Goal: Information Seeking & Learning: Check status

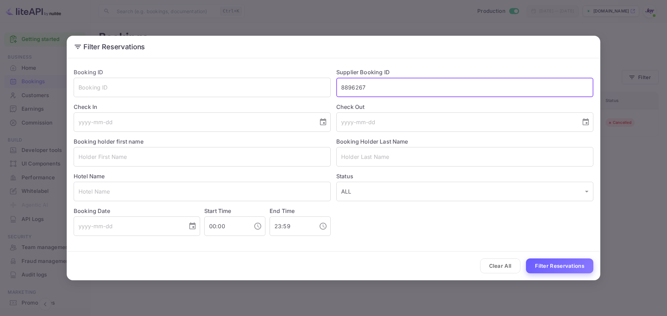
type input "8896267"
click at [552, 268] on button "Filter Reservations" at bounding box center [559, 266] width 67 height 15
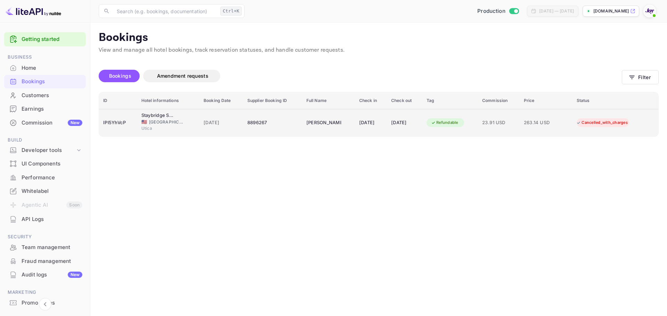
click at [286, 127] on div "8896267" at bounding box center [272, 122] width 51 height 11
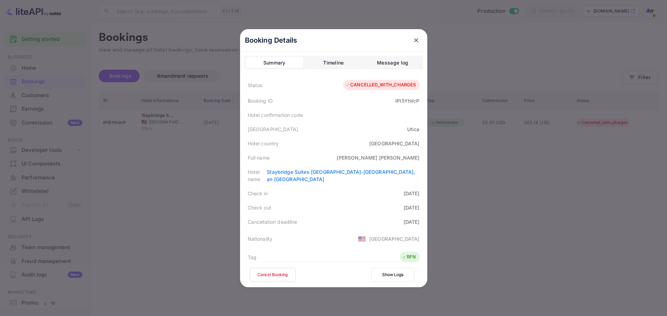
click at [325, 65] on div "Timeline" at bounding box center [333, 63] width 20 height 8
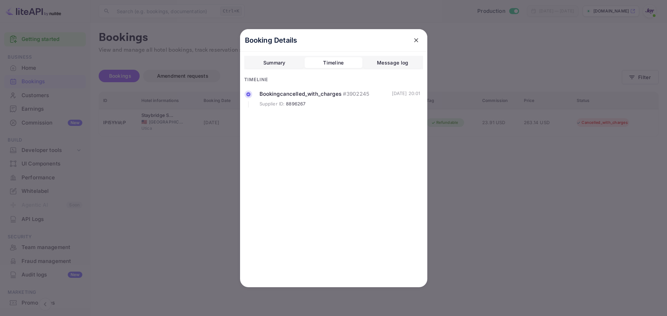
drag, startPoint x: 288, startPoint y: 60, endPoint x: 301, endPoint y: 65, distance: 13.3
click at [288, 61] on button "Summary" at bounding box center [275, 62] width 58 height 11
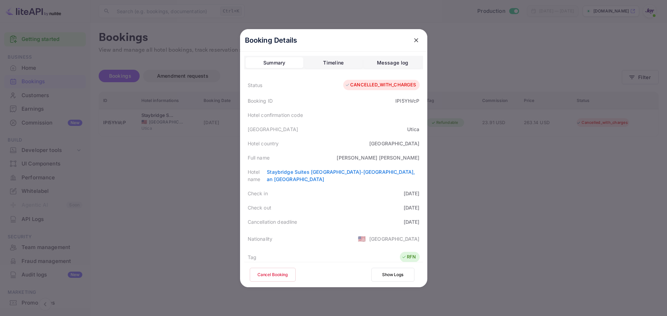
click at [415, 40] on icon "close" at bounding box center [416, 40] width 7 height 7
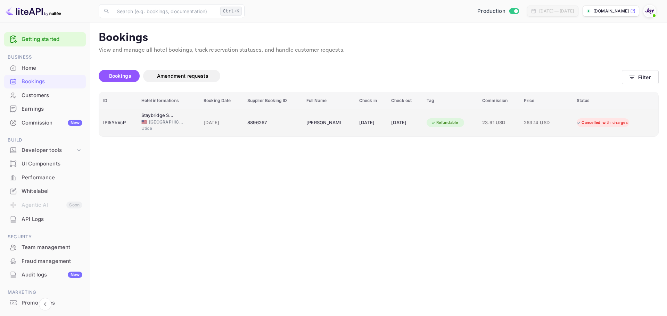
click at [284, 124] on div "8896267" at bounding box center [272, 122] width 51 height 11
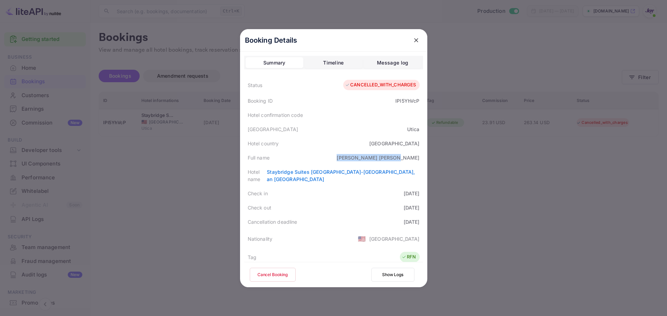
drag, startPoint x: 378, startPoint y: 158, endPoint x: 418, endPoint y: 158, distance: 39.9
click at [418, 156] on div "Full name [PERSON_NAME]" at bounding box center [333, 158] width 179 height 14
copy div "[PERSON_NAME]"
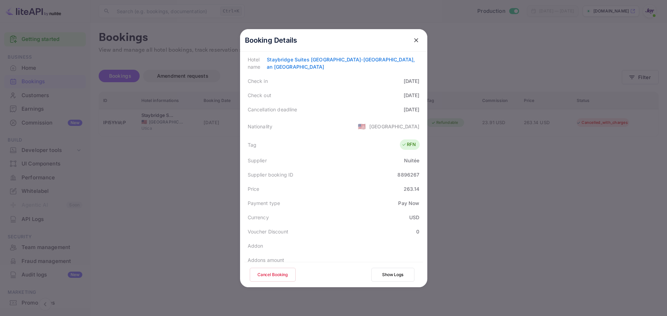
scroll to position [168, 0]
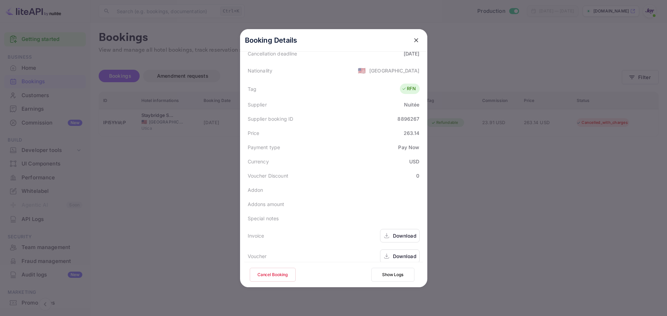
click at [403, 117] on div "Supplier booking ID 8896267" at bounding box center [333, 119] width 179 height 14
click at [403, 115] on div "8896267" at bounding box center [408, 118] width 22 height 7
copy div "8896267"
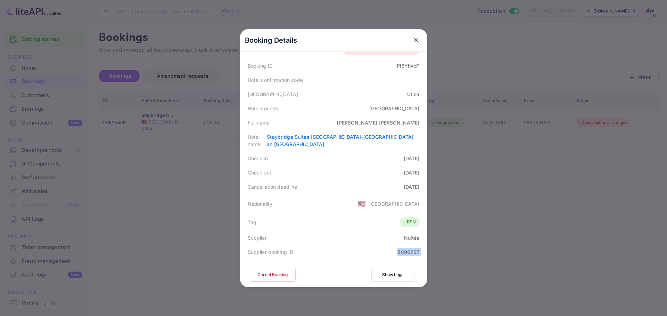
scroll to position [0, 0]
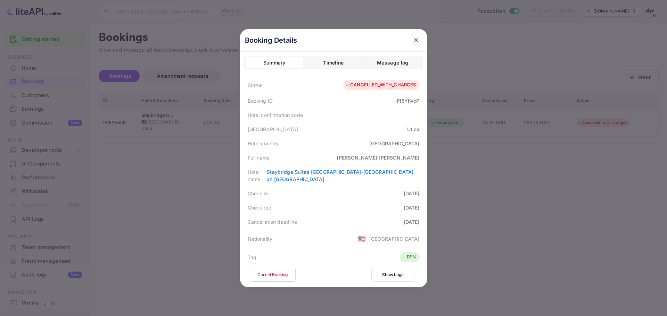
click at [405, 101] on div "IPl5YhVcP" at bounding box center [407, 100] width 24 height 7
copy div "IPl5YhVcP"
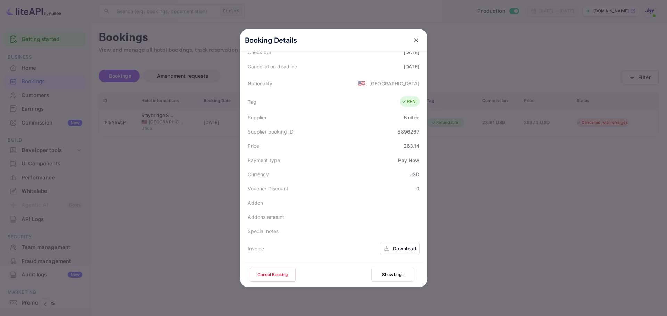
scroll to position [168, 0]
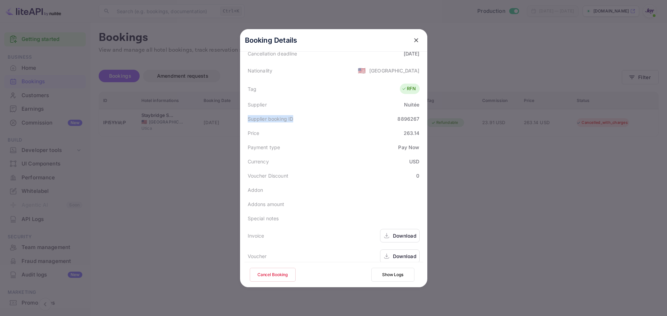
drag, startPoint x: 245, startPoint y: 114, endPoint x: 300, endPoint y: 114, distance: 55.2
click at [300, 114] on div "Supplier booking ID 8896267" at bounding box center [333, 119] width 179 height 14
copy div "Supplier booking ID"
drag, startPoint x: 190, startPoint y: 200, endPoint x: 232, endPoint y: 210, distance: 43.1
click at [190, 199] on div at bounding box center [333, 158] width 667 height 316
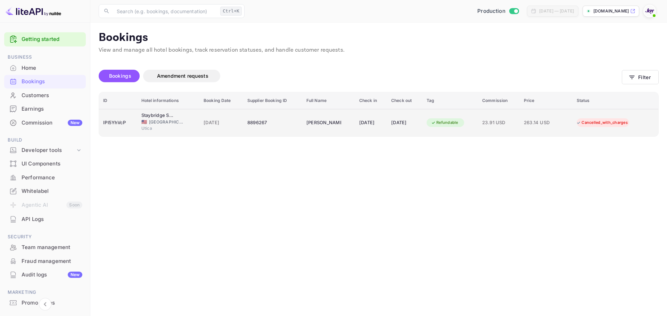
click at [280, 128] on div "8896267" at bounding box center [272, 122] width 51 height 11
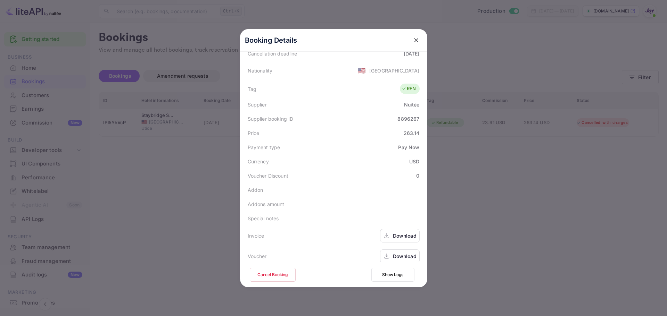
click at [403, 232] on div "Download" at bounding box center [405, 235] width 24 height 7
click at [405, 253] on div "Download" at bounding box center [405, 256] width 24 height 7
click at [402, 115] on div "8896267" at bounding box center [408, 118] width 22 height 7
copy div "8896267"
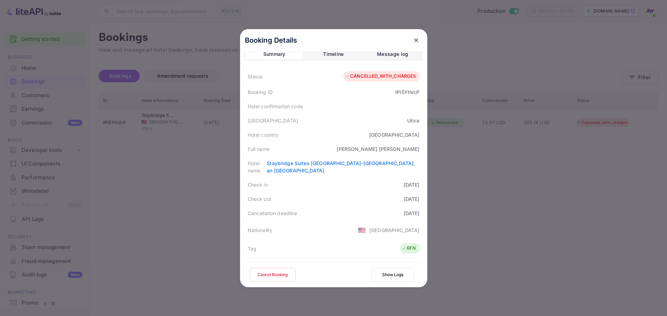
scroll to position [0, 0]
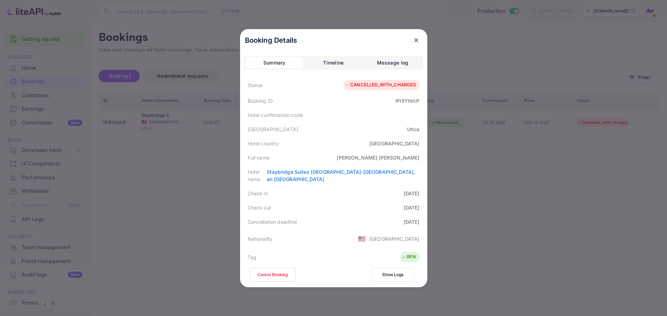
click at [120, 152] on div at bounding box center [333, 158] width 667 height 316
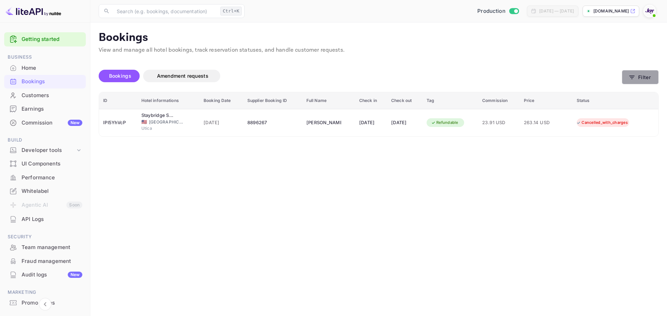
click at [641, 77] on button "Filter" at bounding box center [640, 77] width 37 height 14
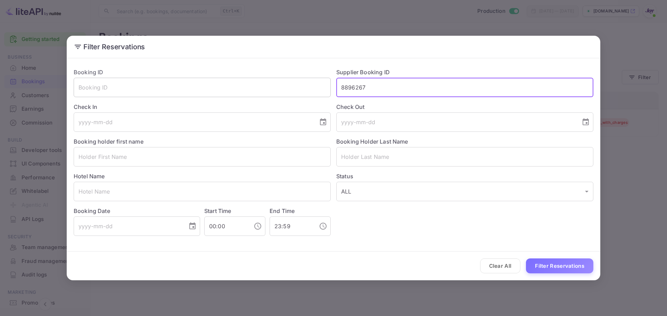
drag, startPoint x: 365, startPoint y: 86, endPoint x: 295, endPoint y: 81, distance: 70.4
click at [295, 81] on div "Booking ID ​ Supplier Booking ID 8896267 ​ Check In ​ Check Out ​ Booking holde…" at bounding box center [330, 150] width 525 height 174
paste input "166840"
type input "8166840"
click at [553, 263] on button "Filter Reservations" at bounding box center [559, 266] width 67 height 15
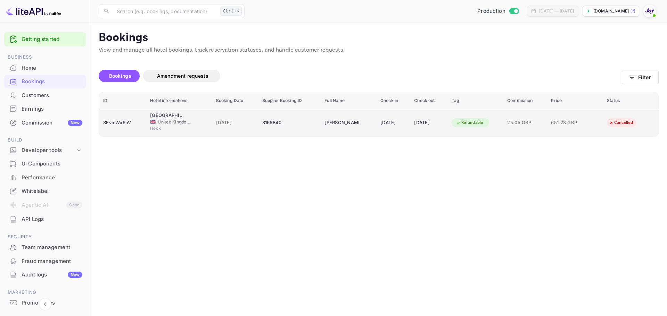
click at [302, 127] on div "8166840" at bounding box center [289, 122] width 54 height 11
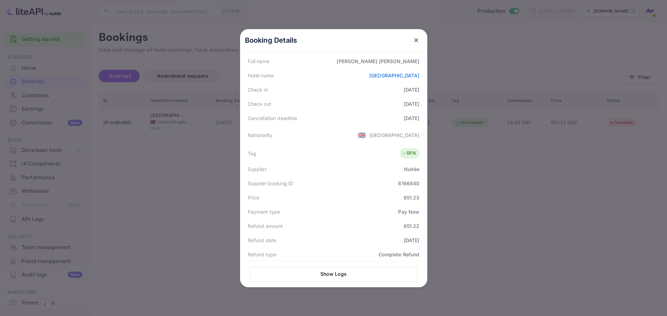
scroll to position [104, 0]
click at [205, 190] on div at bounding box center [333, 158] width 667 height 316
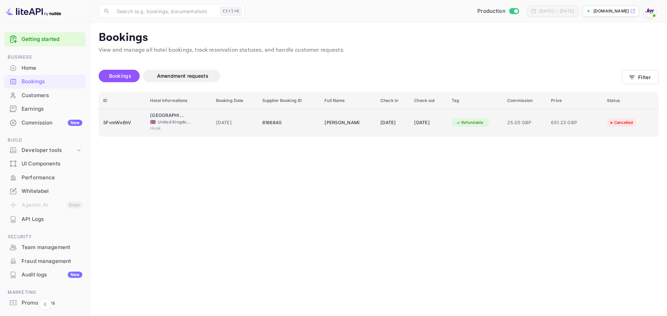
click at [285, 125] on div "8166840" at bounding box center [289, 122] width 54 height 11
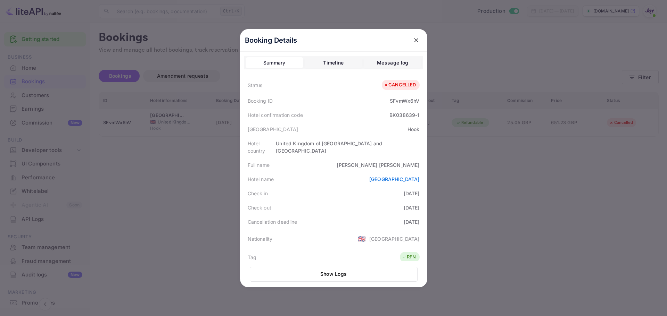
click at [590, 26] on div at bounding box center [333, 158] width 667 height 316
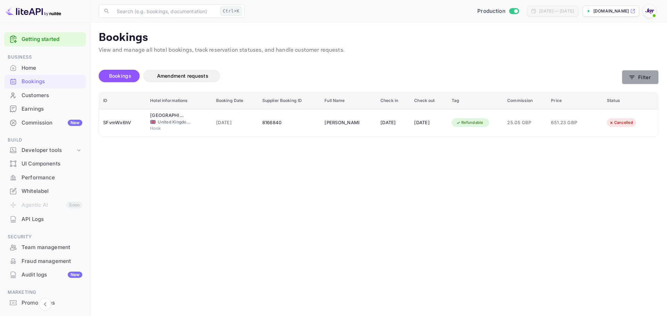
click at [642, 78] on button "Filter" at bounding box center [640, 77] width 37 height 14
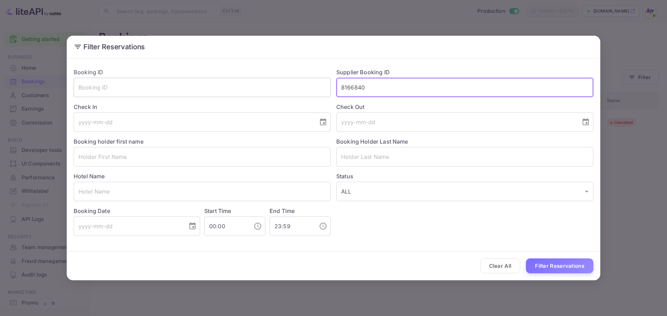
drag, startPoint x: 401, startPoint y: 86, endPoint x: 279, endPoint y: 84, distance: 122.6
click at [281, 85] on div "Booking ID ​ Supplier Booking ID 8166840 ​ Check In ​ Check Out ​ Booking holde…" at bounding box center [330, 150] width 525 height 174
click at [362, 154] on input "text" at bounding box center [464, 156] width 257 height 19
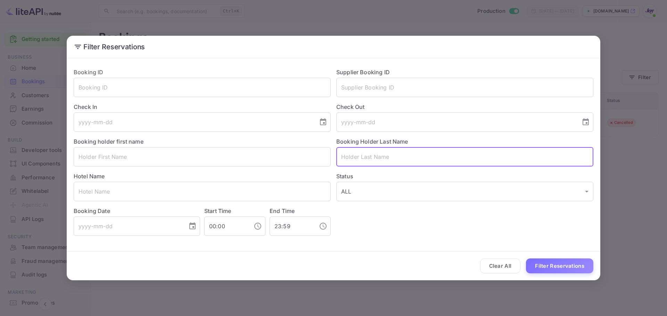
paste input "[PERSON_NAME]"
type input "[PERSON_NAME]"
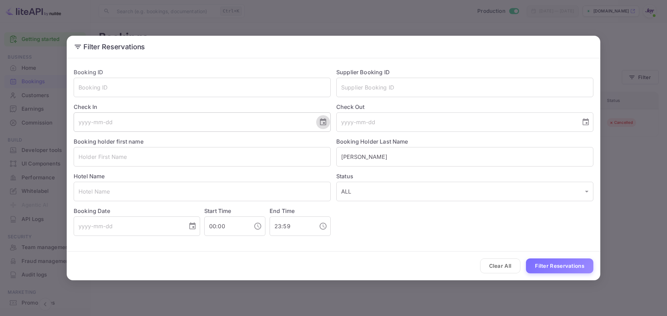
click at [320, 125] on icon "Choose date" at bounding box center [323, 122] width 8 height 8
click at [221, 196] on button "19" at bounding box center [221, 198] width 13 height 13
type input "[DATE]"
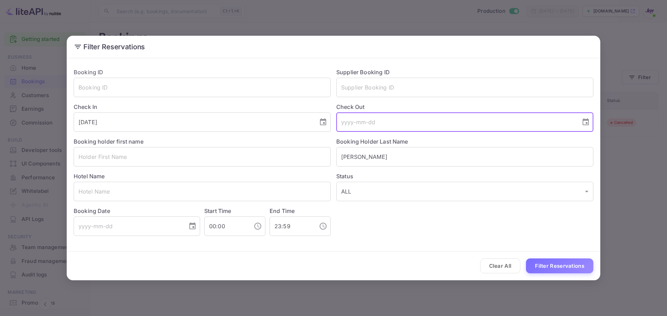
click at [381, 118] on input "tel" at bounding box center [456, 122] width 240 height 19
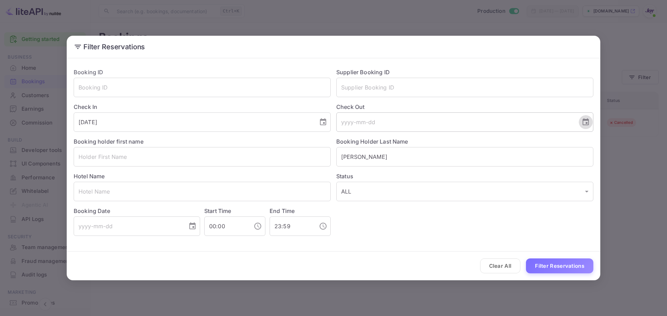
click at [585, 123] on icon "Choose date" at bounding box center [585, 122] width 8 height 8
click at [428, 211] on button "22" at bounding box center [428, 211] width 13 height 13
type input "[DATE]"
click at [553, 263] on button "Filter Reservations" at bounding box center [559, 266] width 67 height 15
click at [538, 264] on button "Filter Reservations" at bounding box center [559, 266] width 67 height 15
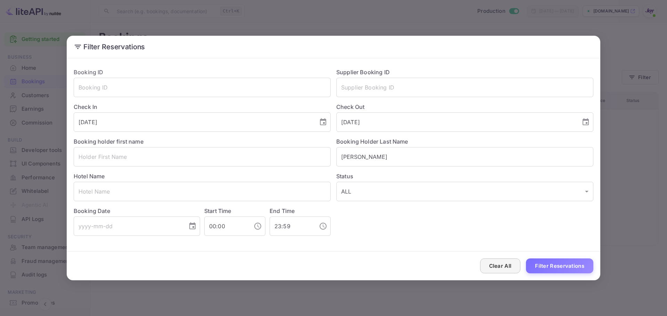
drag, startPoint x: 501, startPoint y: 265, endPoint x: 310, endPoint y: 163, distance: 217.3
click at [501, 264] on button "Clear All" at bounding box center [500, 266] width 41 height 15
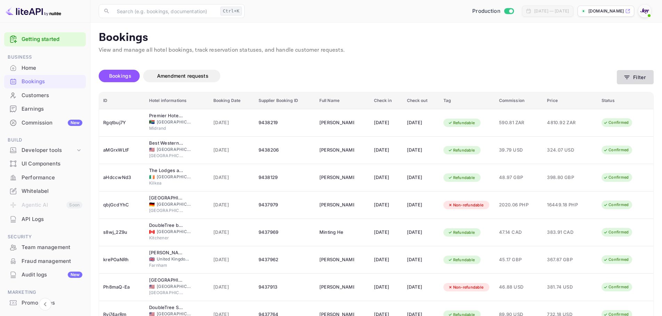
click at [637, 76] on button "Filter" at bounding box center [635, 77] width 37 height 14
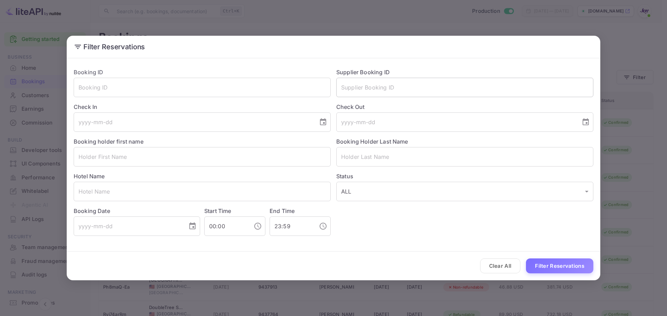
click at [399, 86] on input "text" at bounding box center [464, 87] width 257 height 19
paste input "8166840"
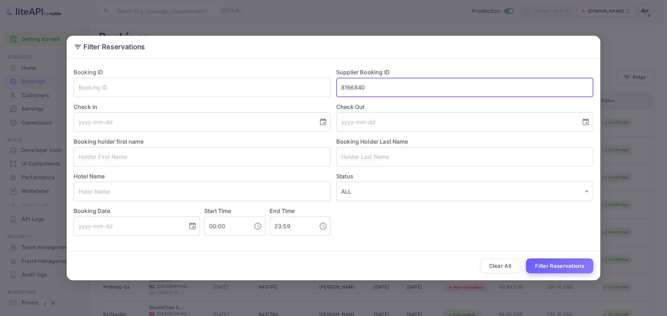
type input "8166840"
click at [550, 264] on button "Filter Reservations" at bounding box center [559, 266] width 67 height 15
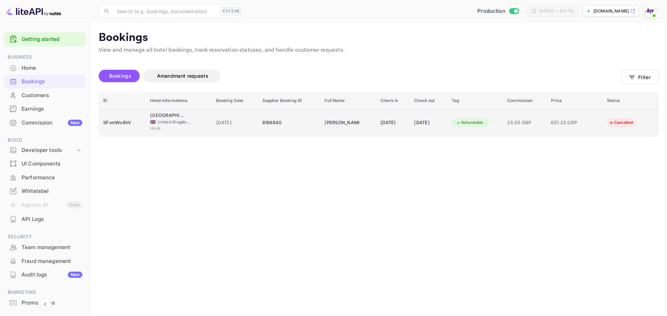
click at [295, 123] on div "8166840" at bounding box center [289, 122] width 54 height 11
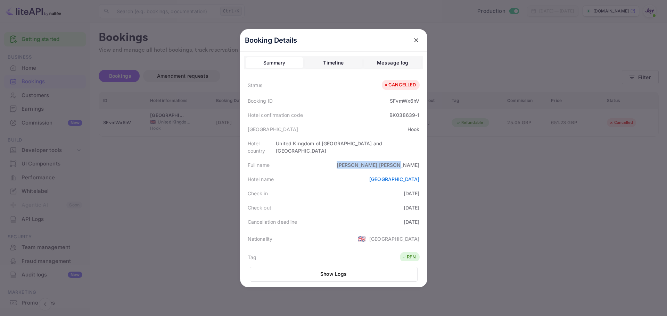
drag, startPoint x: 380, startPoint y: 160, endPoint x: 418, endPoint y: 160, distance: 37.9
click at [418, 160] on div "Full name [PERSON_NAME]" at bounding box center [333, 165] width 179 height 14
copy div "[PERSON_NAME]"
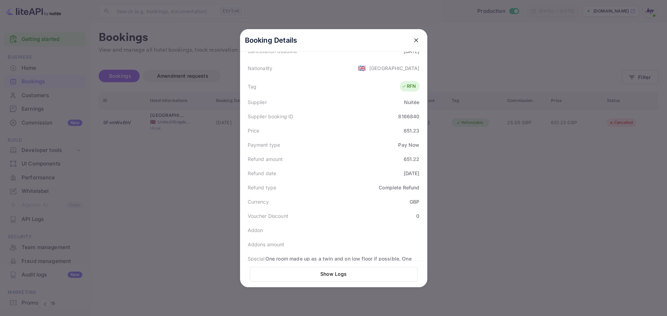
scroll to position [174, 0]
click at [406, 110] on div "8166840" at bounding box center [408, 113] width 21 height 7
copy div "8166840"
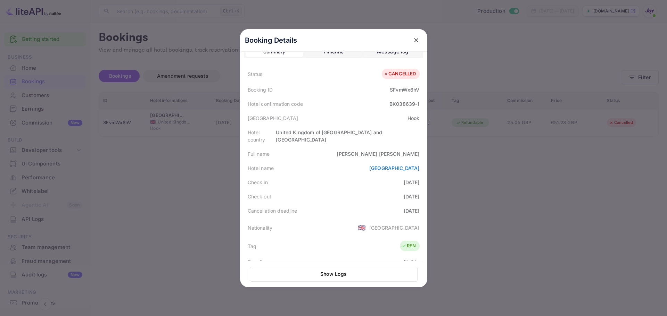
scroll to position [0, 0]
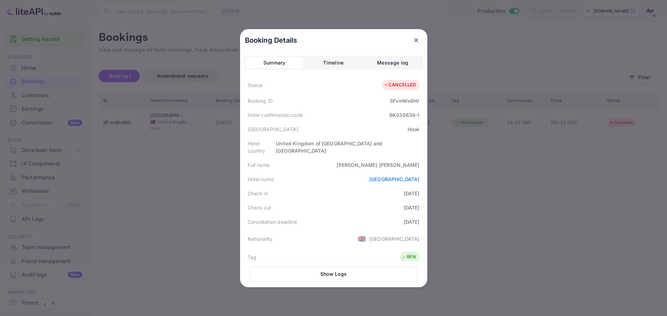
click at [401, 114] on div "BK038639-1" at bounding box center [404, 115] width 30 height 7
click at [396, 123] on div "[GEOGRAPHIC_DATA]" at bounding box center [333, 129] width 179 height 14
drag, startPoint x: 417, startPoint y: 116, endPoint x: 260, endPoint y: 115, distance: 157.0
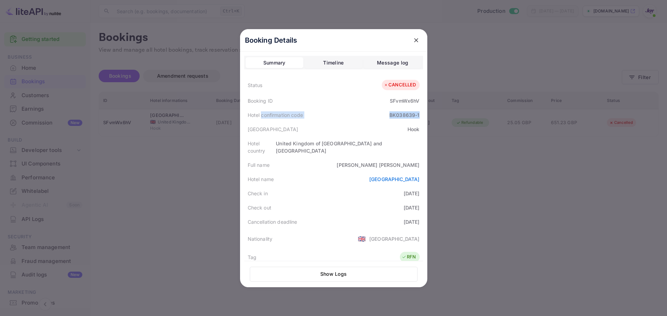
click at [260, 115] on div "Hotel confirmation code BK038639-1" at bounding box center [333, 115] width 179 height 14
click at [320, 129] on div "[GEOGRAPHIC_DATA]" at bounding box center [333, 129] width 179 height 14
click at [397, 101] on div "SFvmWx6hV" at bounding box center [405, 100] width 30 height 7
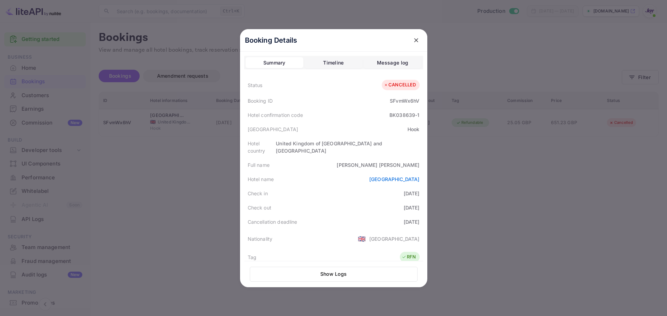
click at [402, 113] on div "BK038639-1" at bounding box center [404, 115] width 30 height 7
copy div "BK038639-1"
click at [401, 100] on div "SFvmWx6hV" at bounding box center [405, 100] width 30 height 7
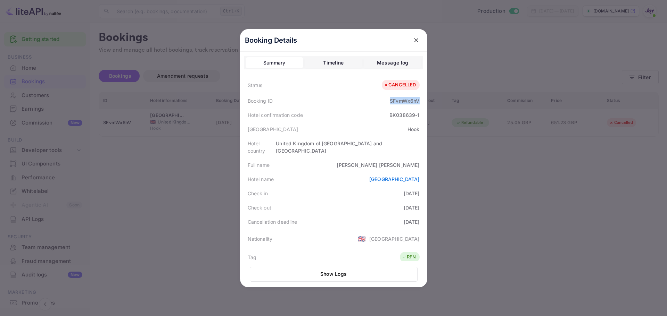
click at [401, 100] on div "SFvmWx6hV" at bounding box center [405, 100] width 30 height 7
copy div "SFvmWx6hV"
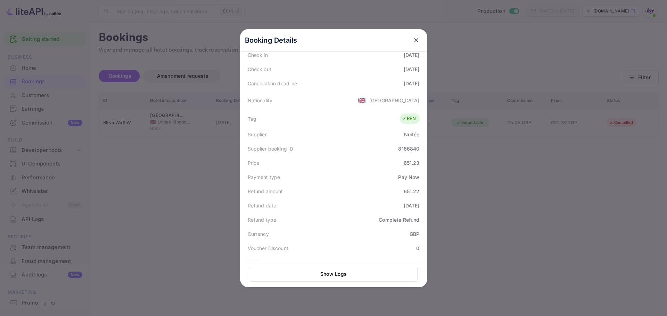
scroll to position [139, 0]
drag, startPoint x: 418, startPoint y: 140, endPoint x: 245, endPoint y: 144, distance: 173.0
click at [245, 144] on div "Supplier booking ID 8166840" at bounding box center [333, 148] width 179 height 14
